Goal: Check status: Check status

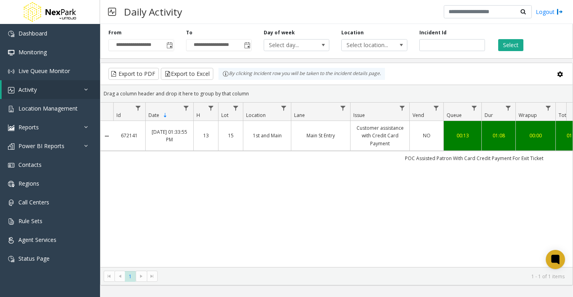
drag, startPoint x: 341, startPoint y: 178, endPoint x: 508, endPoint y: 82, distance: 192.3
click at [341, 178] on div "672141 [DATE] 01:33:55 PM 13 15 1st and Main Main St Entry Customer assistance …" at bounding box center [336, 194] width 472 height 146
drag, startPoint x: 455, startPoint y: 46, endPoint x: 278, endPoint y: 58, distance: 177.5
click at [278, 58] on div "**********" at bounding box center [336, 40] width 473 height 38
paste input "number"
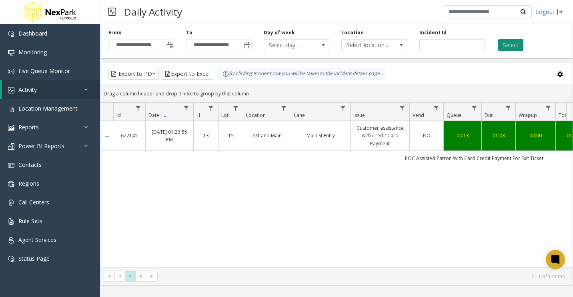
click at [507, 44] on button "Select" at bounding box center [510, 45] width 25 height 12
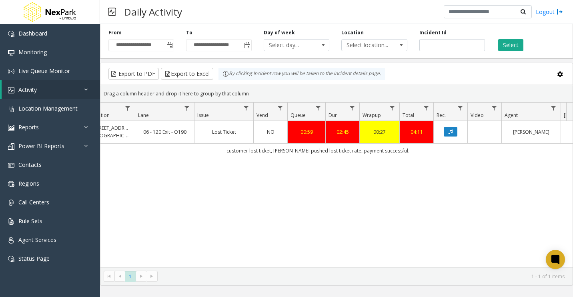
scroll to position [0, 160]
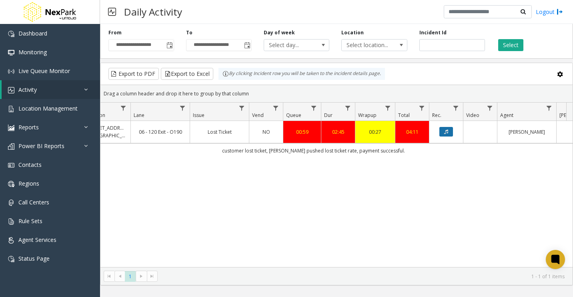
click at [447, 134] on icon "Data table" at bounding box center [446, 132] width 4 height 5
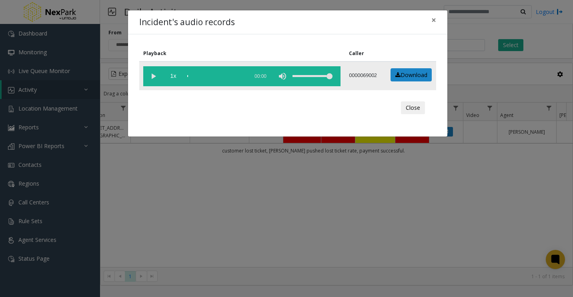
click at [146, 73] on vg-play-pause at bounding box center [153, 76] width 20 height 20
drag, startPoint x: 194, startPoint y: 77, endPoint x: 198, endPoint y: 78, distance: 4.1
click at [194, 78] on div "scrub bar" at bounding box center [215, 76] width 57 height 20
click at [200, 76] on div "scrub bar" at bounding box center [215, 76] width 57 height 20
click at [204, 78] on div "scrub bar" at bounding box center [215, 76] width 57 height 20
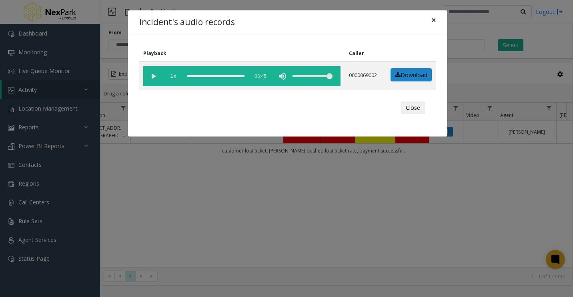
click at [435, 21] on span "×" at bounding box center [433, 19] width 5 height 11
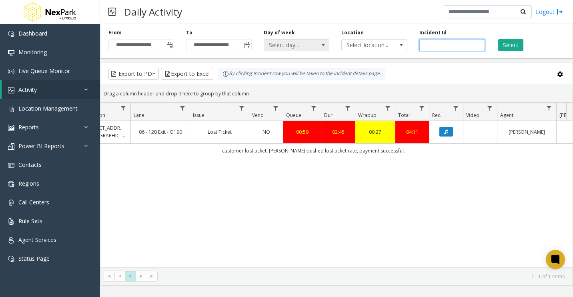
drag, startPoint x: 452, startPoint y: 43, endPoint x: 289, endPoint y: 44, distance: 162.7
click at [289, 44] on div "**********" at bounding box center [336, 40] width 473 height 38
paste input "number"
click at [503, 40] on button "Select" at bounding box center [510, 45] width 25 height 12
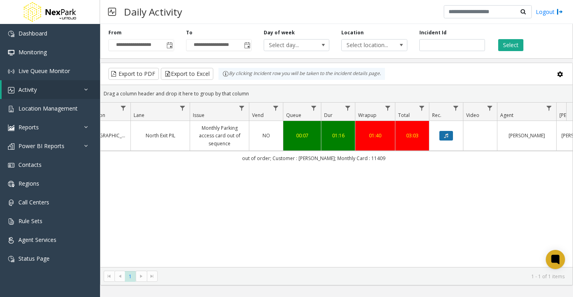
click at [449, 134] on button "Data table" at bounding box center [446, 136] width 14 height 10
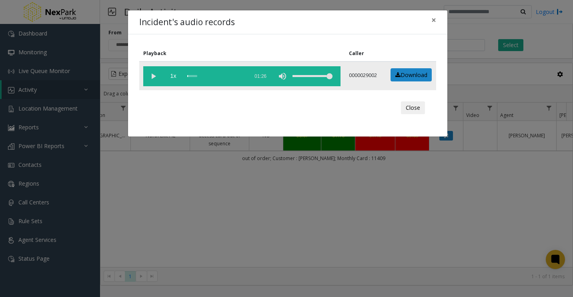
click at [152, 74] on vg-play-pause at bounding box center [153, 76] width 20 height 20
click at [190, 77] on div "scrub bar" at bounding box center [215, 76] width 57 height 20
click at [192, 76] on div "scrub bar" at bounding box center [215, 76] width 57 height 20
click at [196, 75] on div "scrub bar" at bounding box center [215, 76] width 57 height 20
click at [195, 77] on div "scrub bar" at bounding box center [215, 76] width 57 height 20
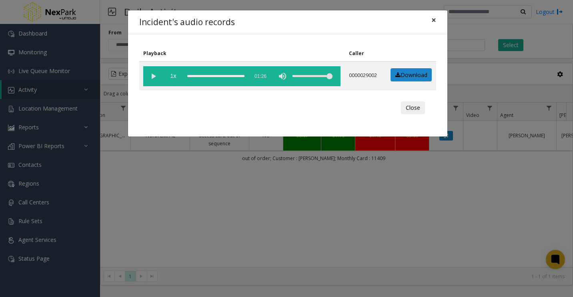
click at [436, 20] on button "×" at bounding box center [433, 20] width 16 height 20
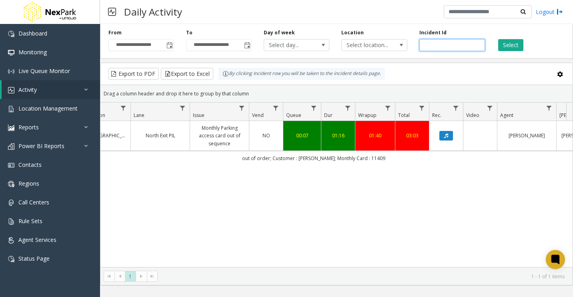
drag, startPoint x: 457, startPoint y: 46, endPoint x: 350, endPoint y: 54, distance: 107.0
click at [328, 55] on div "**********" at bounding box center [336, 40] width 473 height 38
paste input "number"
click at [516, 48] on button "Select" at bounding box center [510, 45] width 25 height 12
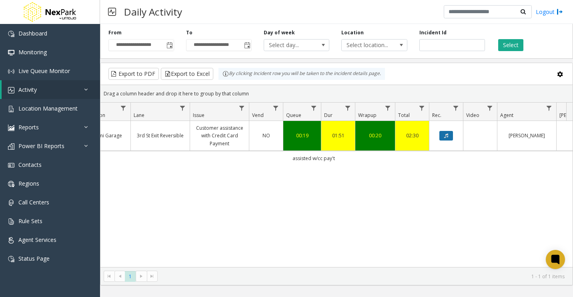
click at [446, 138] on icon "Data table" at bounding box center [446, 136] width 4 height 5
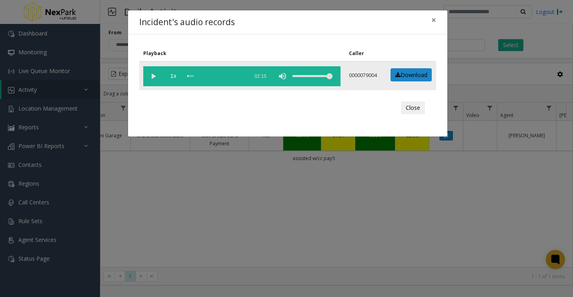
click at [154, 77] on vg-play-pause at bounding box center [153, 76] width 20 height 20
click at [194, 78] on div "scrub bar" at bounding box center [215, 76] width 57 height 20
click at [202, 78] on div "scrub bar" at bounding box center [215, 76] width 57 height 20
click at [198, 78] on div "scrub bar" at bounding box center [215, 76] width 57 height 20
click at [197, 78] on div "scrub bar" at bounding box center [215, 76] width 57 height 20
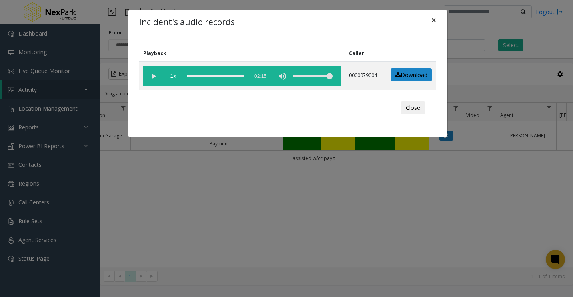
drag, startPoint x: 429, startPoint y: 19, endPoint x: 434, endPoint y: 20, distance: 4.7
click at [429, 19] on button "×" at bounding box center [433, 20] width 16 height 20
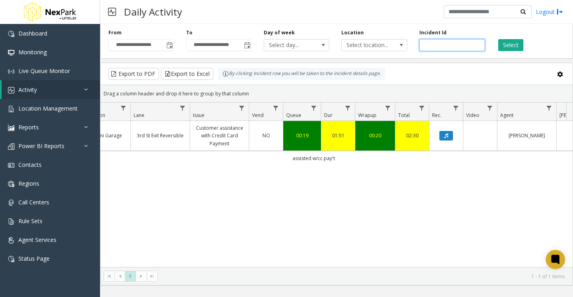
drag, startPoint x: 425, startPoint y: 46, endPoint x: 351, endPoint y: 53, distance: 74.3
click at [318, 57] on div "**********" at bounding box center [336, 40] width 473 height 38
paste input "number"
click at [510, 44] on button "Select" at bounding box center [510, 45] width 25 height 12
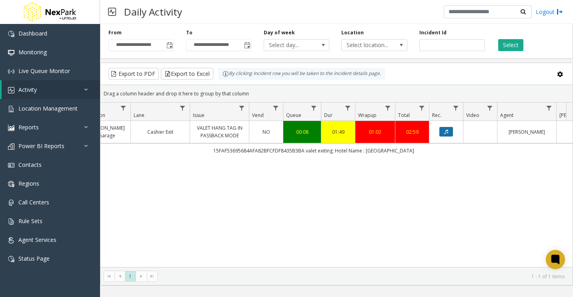
click at [447, 130] on icon "Data table" at bounding box center [446, 132] width 4 height 5
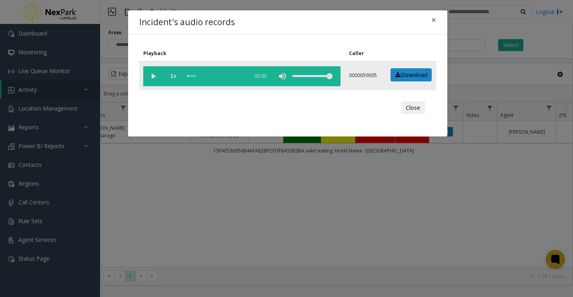
click at [153, 76] on vg-play-pause at bounding box center [153, 76] width 20 height 20
click at [196, 76] on div "scrub bar" at bounding box center [215, 76] width 57 height 20
click at [194, 77] on div "scrub bar" at bounding box center [215, 76] width 57 height 20
click at [192, 77] on div "scrub bar" at bounding box center [215, 76] width 57 height 20
click at [434, 18] on span "×" at bounding box center [433, 19] width 5 height 11
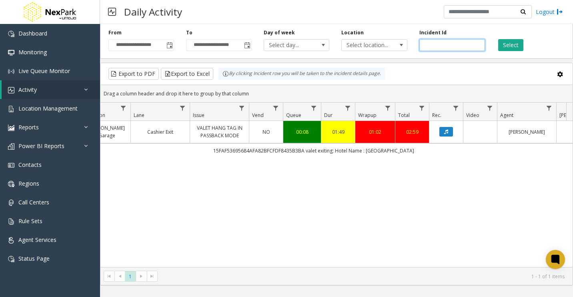
drag, startPoint x: 308, startPoint y: 51, endPoint x: 323, endPoint y: 52, distance: 14.8
click at [303, 51] on div "**********" at bounding box center [336, 40] width 473 height 38
paste input "number"
type input "******"
click at [510, 44] on button "Select" at bounding box center [510, 45] width 25 height 12
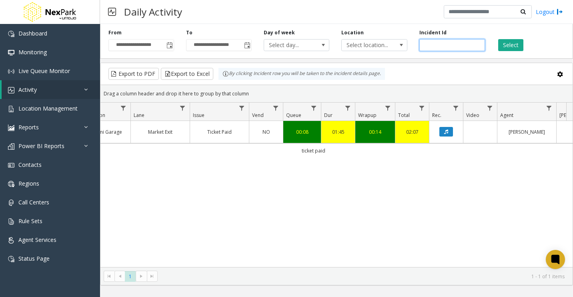
drag, startPoint x: 451, startPoint y: 45, endPoint x: 375, endPoint y: 54, distance: 76.1
click at [375, 54] on div "**********" at bounding box center [336, 40] width 473 height 38
click at [511, 44] on button "Select" at bounding box center [510, 45] width 25 height 12
click at [449, 131] on button "Data table" at bounding box center [446, 132] width 14 height 10
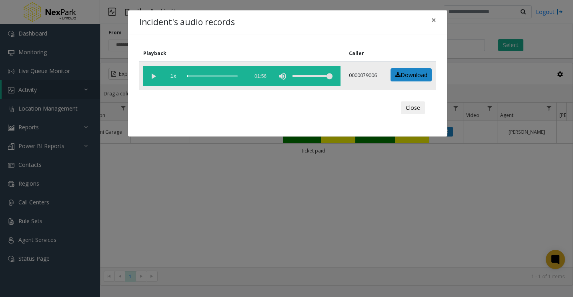
click at [155, 76] on vg-play-pause at bounding box center [153, 76] width 20 height 20
click at [200, 76] on div "scrub bar" at bounding box center [215, 76] width 57 height 20
click at [193, 77] on div "scrub bar" at bounding box center [215, 76] width 57 height 20
click at [432, 20] on span "×" at bounding box center [433, 19] width 5 height 11
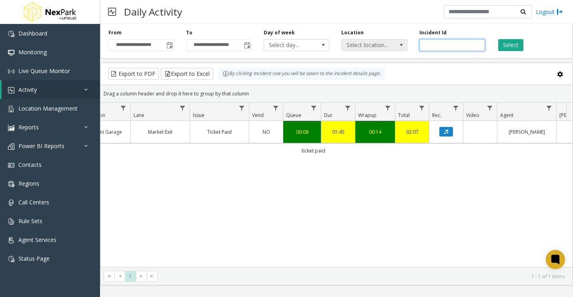
drag, startPoint x: 440, startPoint y: 45, endPoint x: 378, endPoint y: 47, distance: 62.0
click at [378, 47] on div "**********" at bounding box center [336, 40] width 473 height 38
